Goal: Feedback & Contribution: Leave review/rating

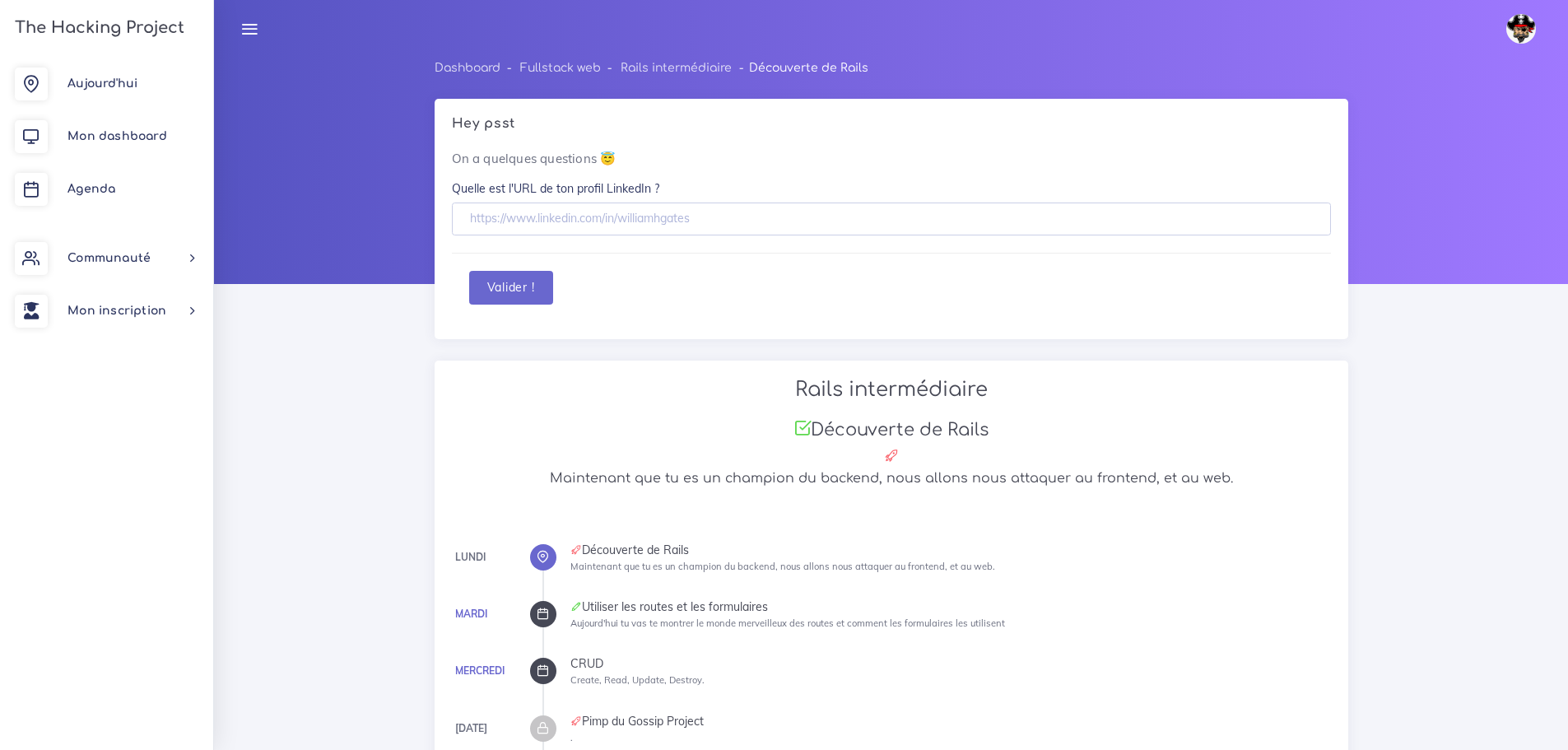
scroll to position [603, 0]
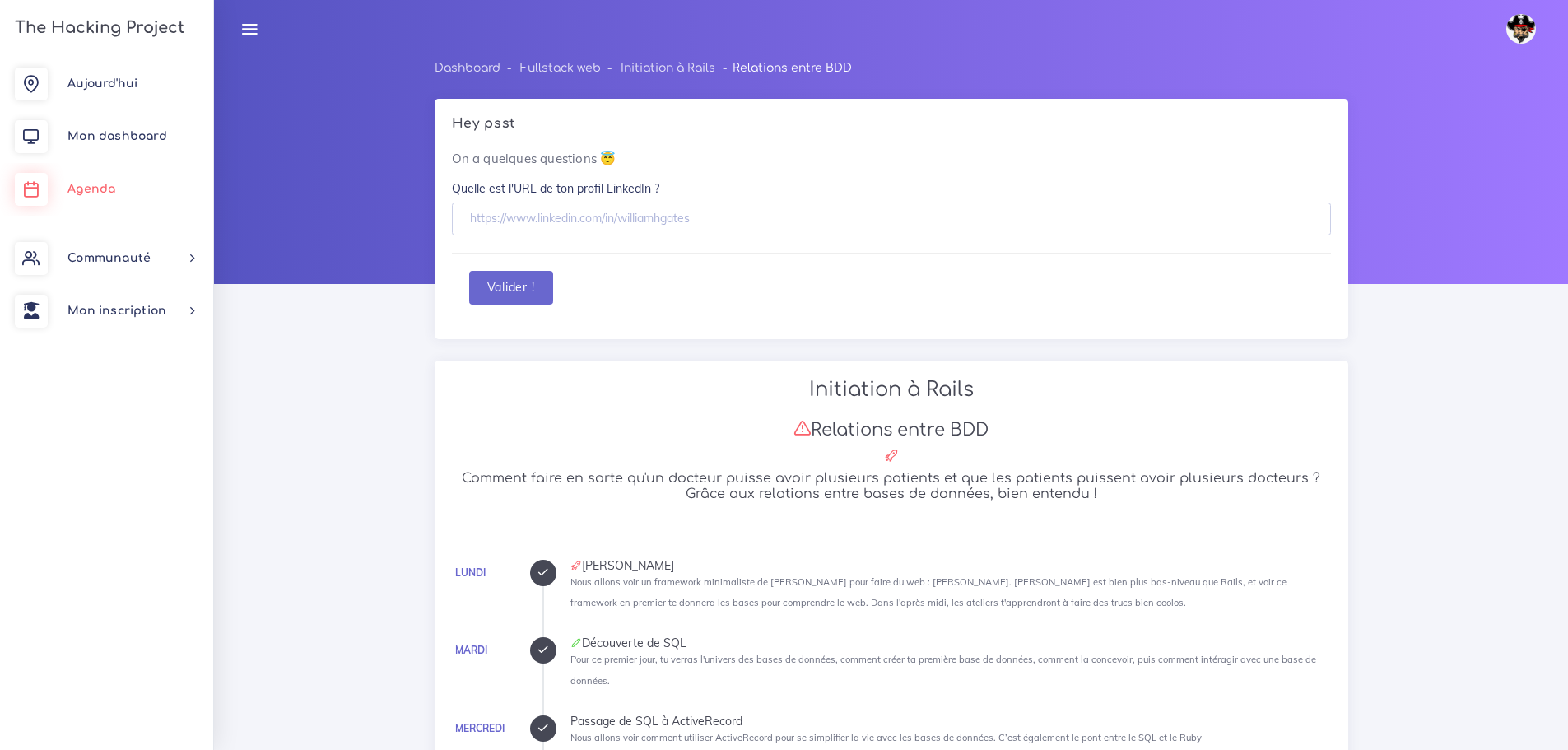
scroll to position [3396, 0]
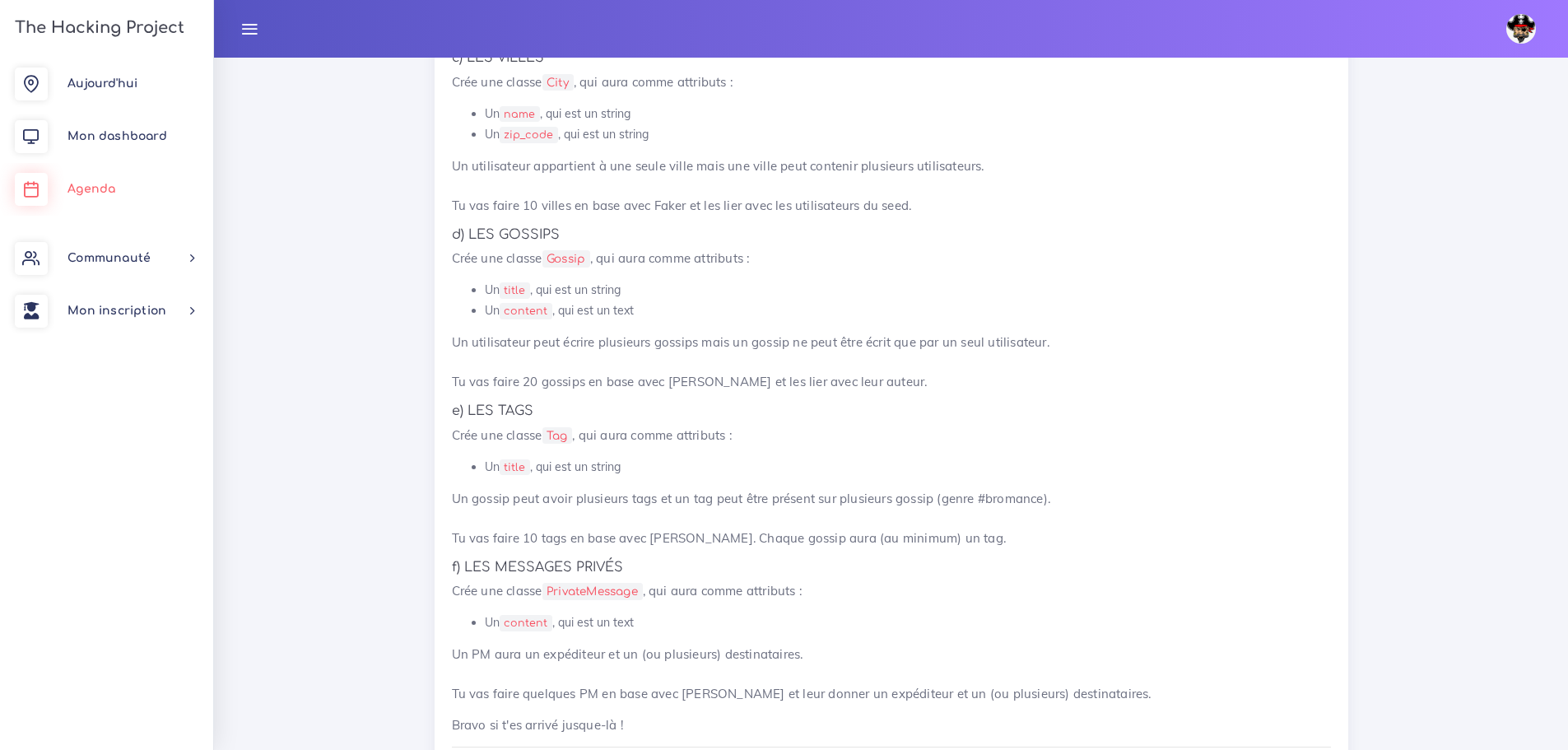
drag, startPoint x: 0, startPoint y: 0, endPoint x: 102, endPoint y: 187, distance: 213.0
click at [102, 187] on span "Agenda" at bounding box center [91, 188] width 48 height 12
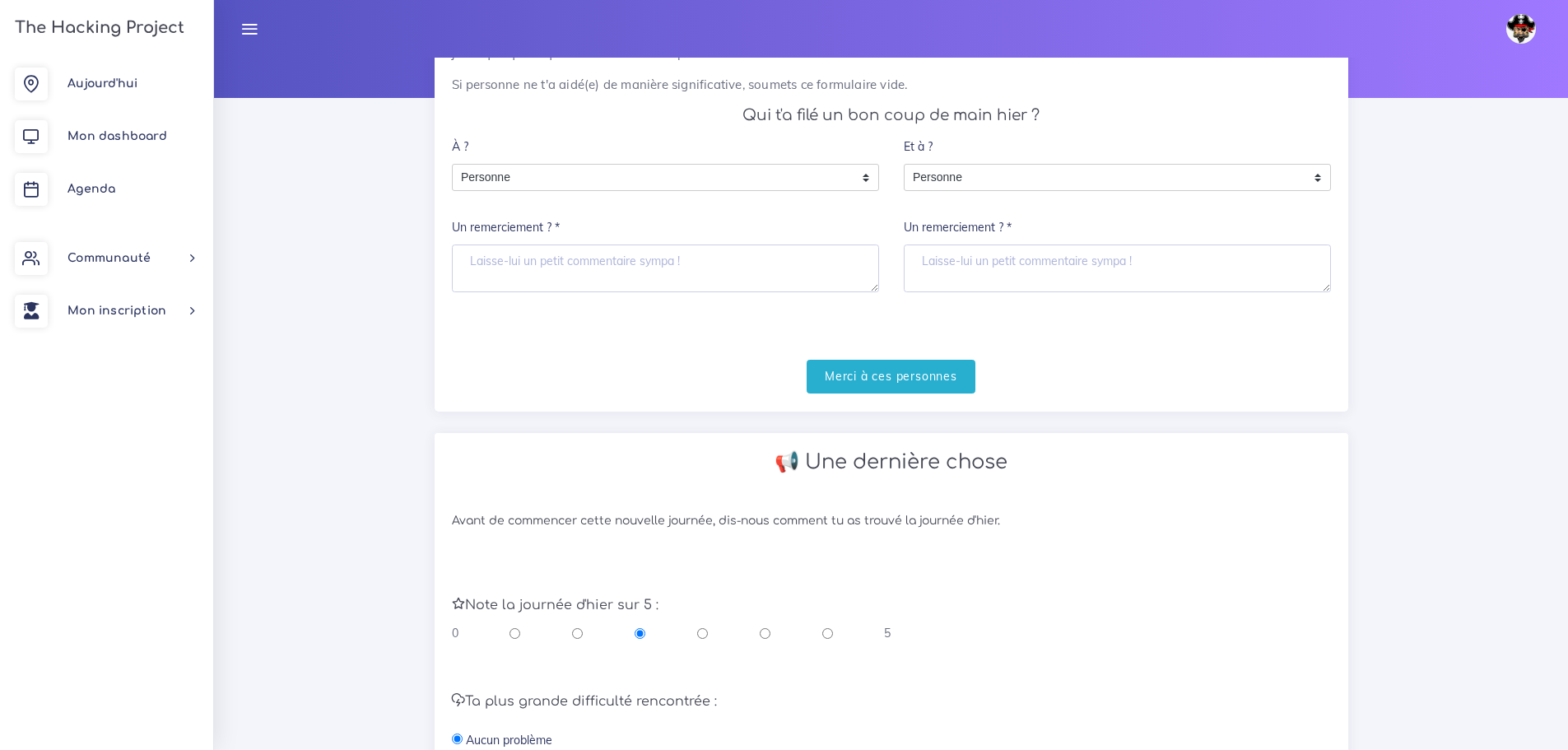
scroll to position [470, 0]
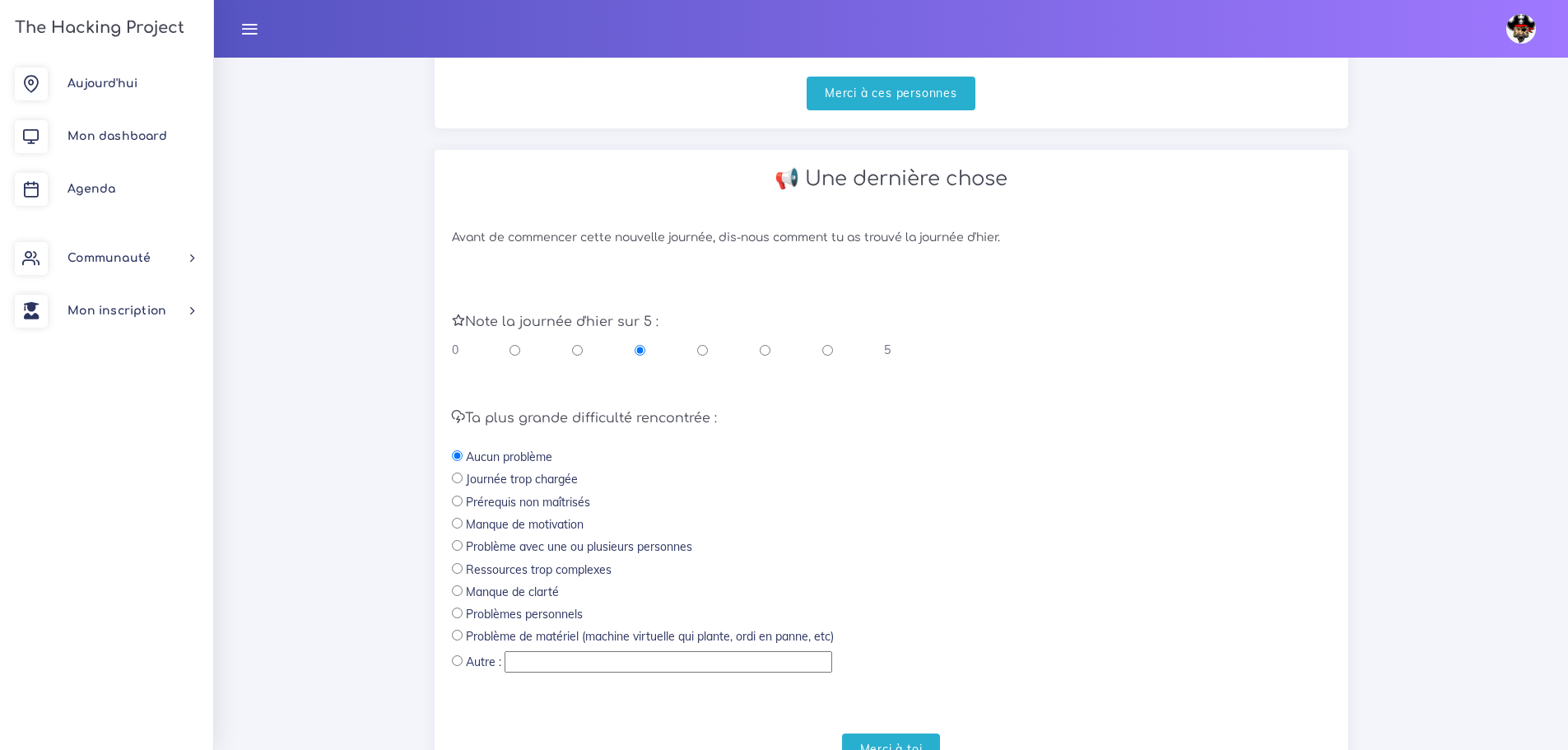
click at [774, 357] on div "0 5" at bounding box center [672, 350] width 439 height 17
click at [773, 355] on div "0 5" at bounding box center [672, 350] width 439 height 17
click at [773, 352] on div "0 5" at bounding box center [672, 350] width 439 height 17
click at [768, 350] on input "radio" at bounding box center [765, 350] width 10 height 17
radio input "true"
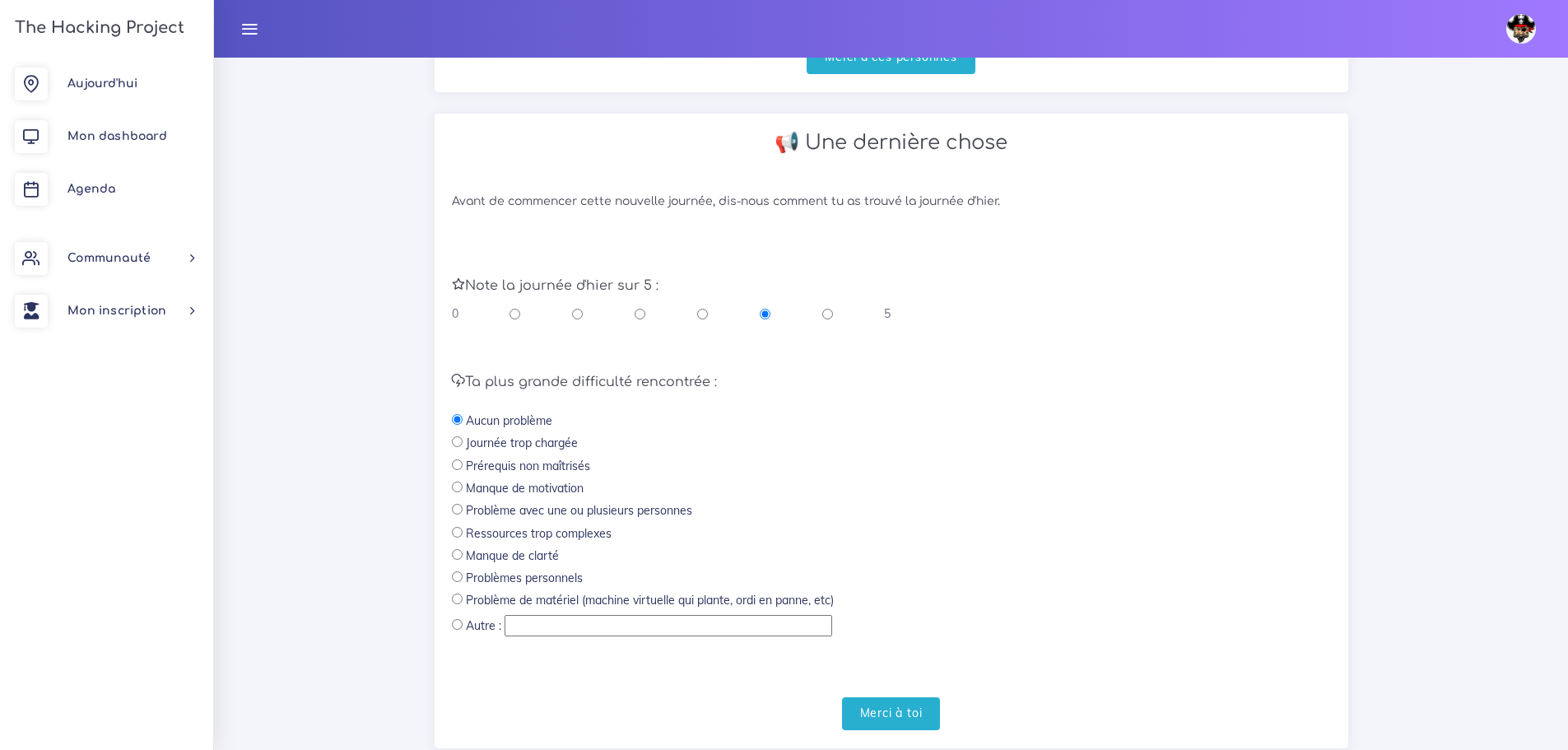
scroll to position [551, 0]
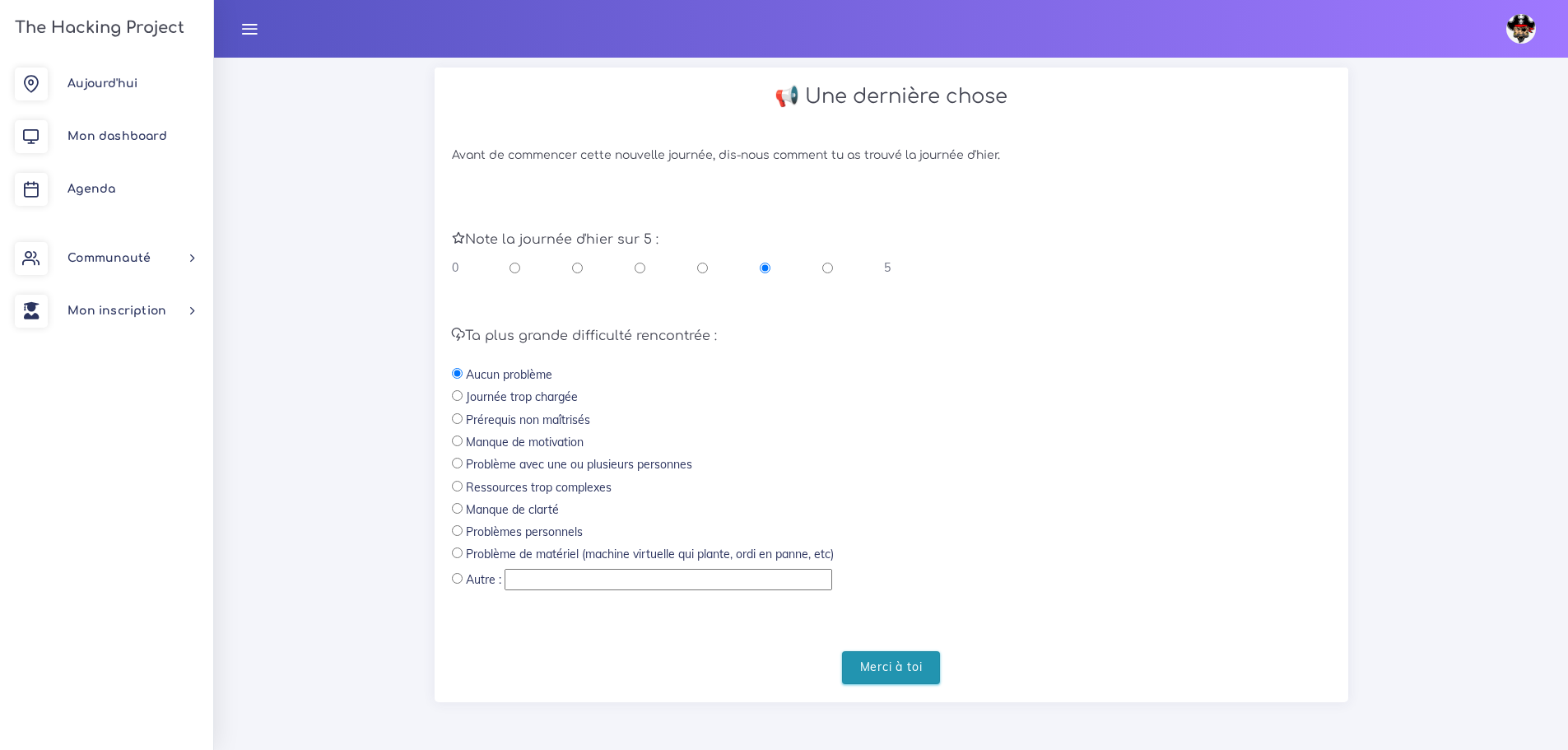
click at [881, 672] on input "Merci à toi" at bounding box center [891, 668] width 99 height 34
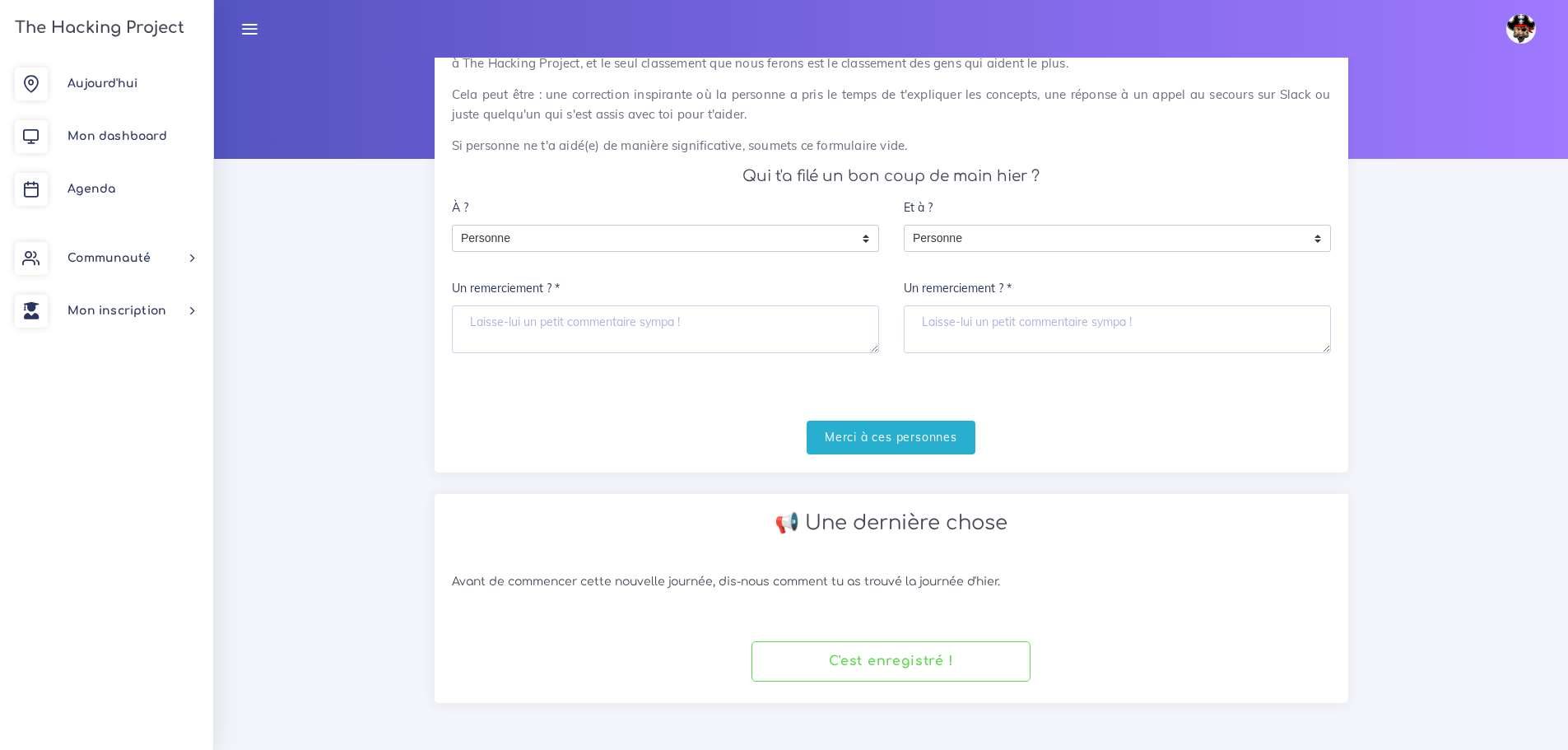
scroll to position [125, 0]
click at [130, 187] on link "Agenda" at bounding box center [106, 189] width 214 height 53
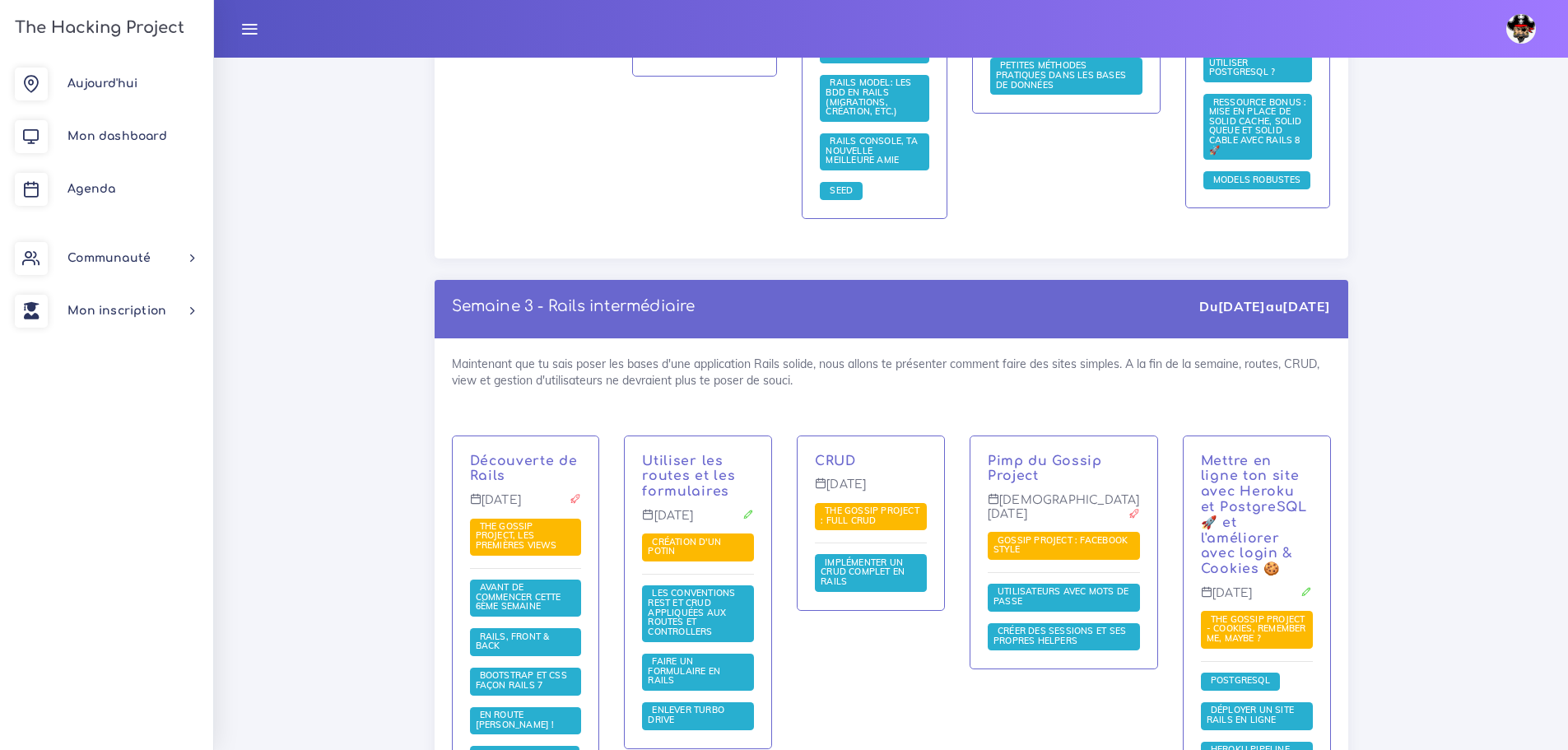
scroll to position [3212, 0]
